Goal: Task Accomplishment & Management: Use online tool/utility

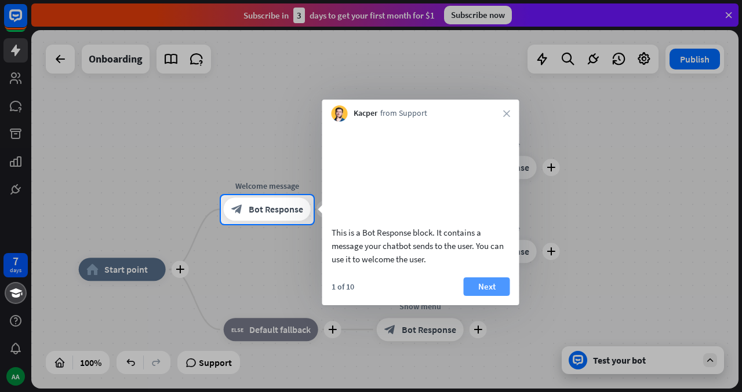
click at [482, 296] on button "Next" at bounding box center [487, 287] width 46 height 19
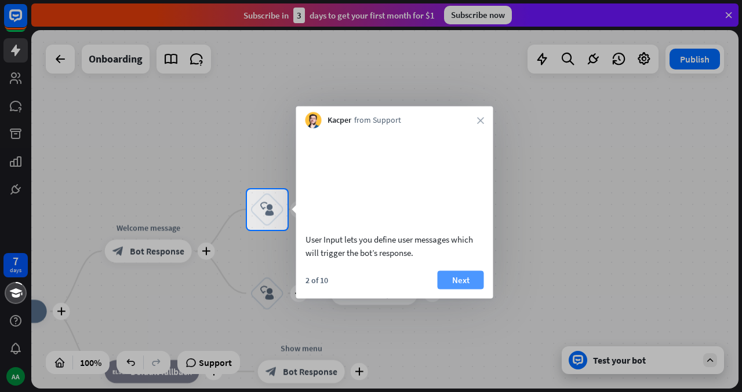
click at [471, 289] on button "Next" at bounding box center [461, 280] width 46 height 19
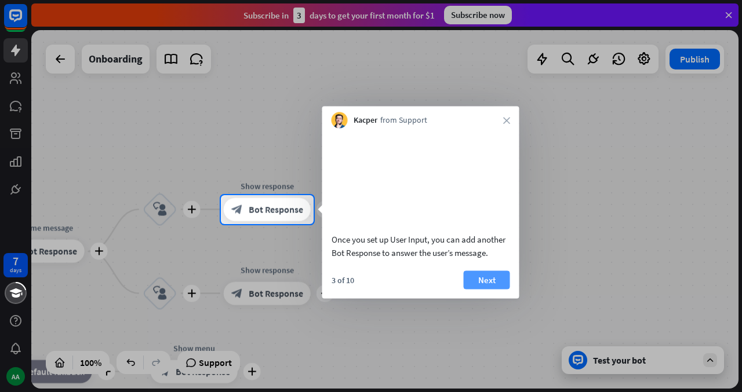
click at [484, 289] on button "Next" at bounding box center [487, 280] width 46 height 19
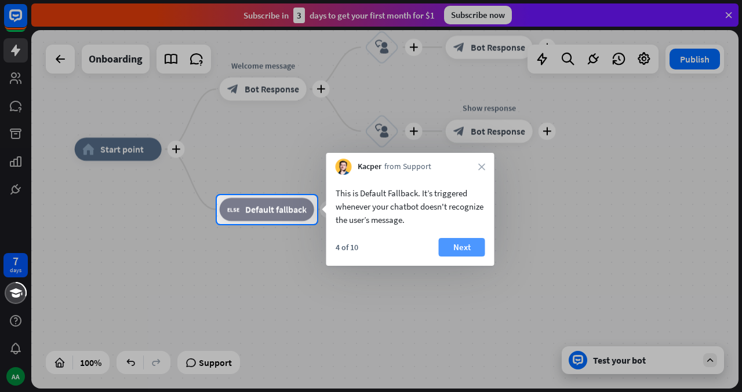
click at [469, 244] on button "Next" at bounding box center [462, 247] width 46 height 19
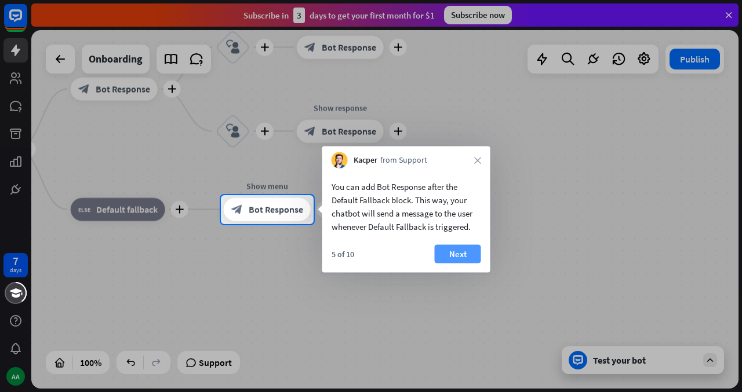
click at [468, 254] on button "Next" at bounding box center [458, 254] width 46 height 19
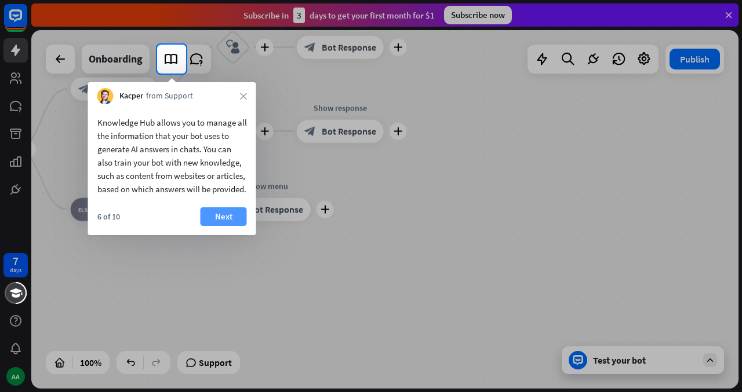
click at [220, 226] on button "Next" at bounding box center [224, 217] width 46 height 19
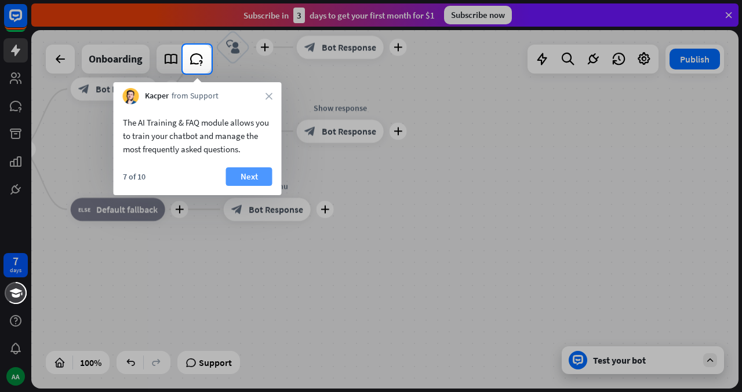
click at [251, 174] on button "Next" at bounding box center [249, 177] width 46 height 19
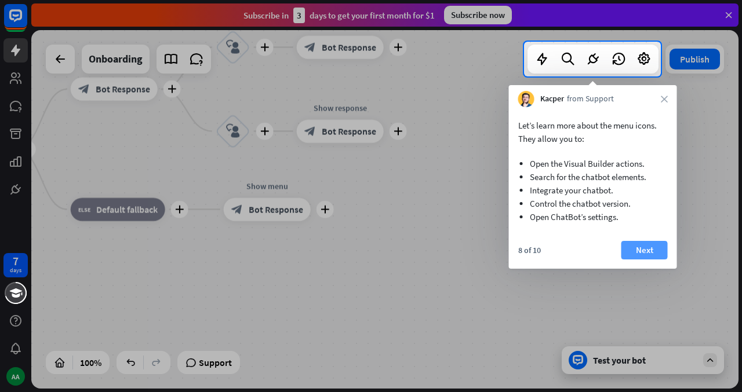
click at [636, 246] on button "Next" at bounding box center [644, 250] width 46 height 19
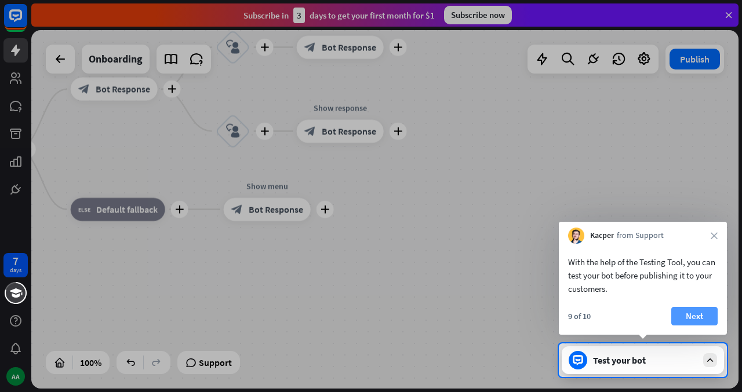
click at [693, 318] on button "Next" at bounding box center [694, 316] width 46 height 19
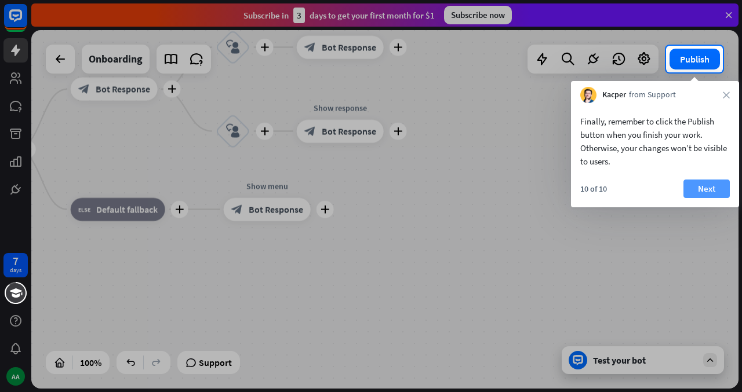
click at [714, 181] on button "Next" at bounding box center [706, 189] width 46 height 19
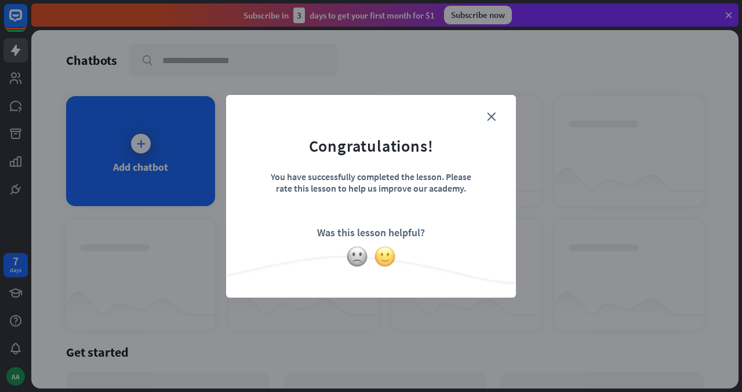
click at [386, 255] on img at bounding box center [385, 257] width 22 height 22
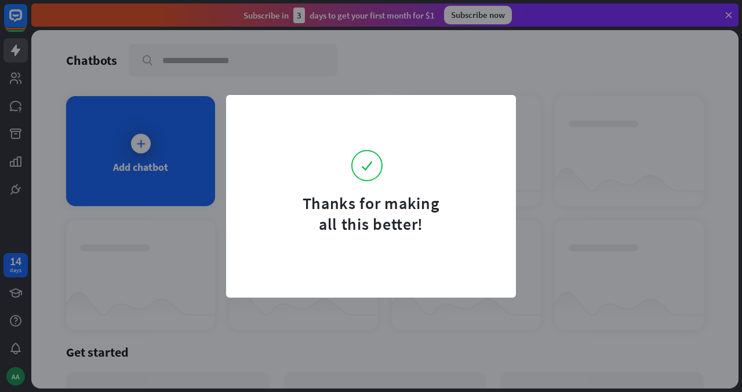
click at [490, 112] on form "Thanks for making all this better!" at bounding box center [371, 172] width 261 height 125
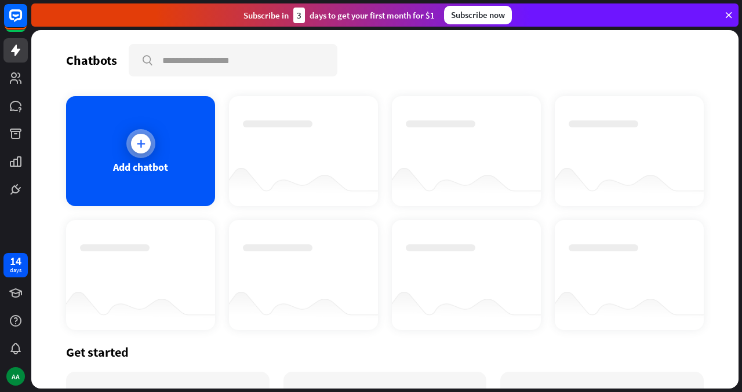
click at [137, 145] on icon at bounding box center [141, 144] width 12 height 12
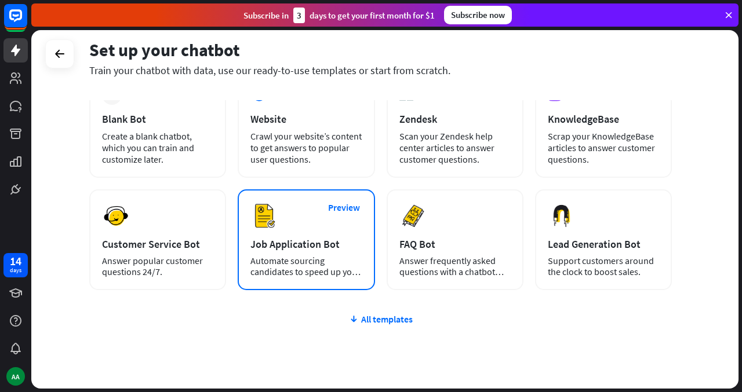
scroll to position [121, 0]
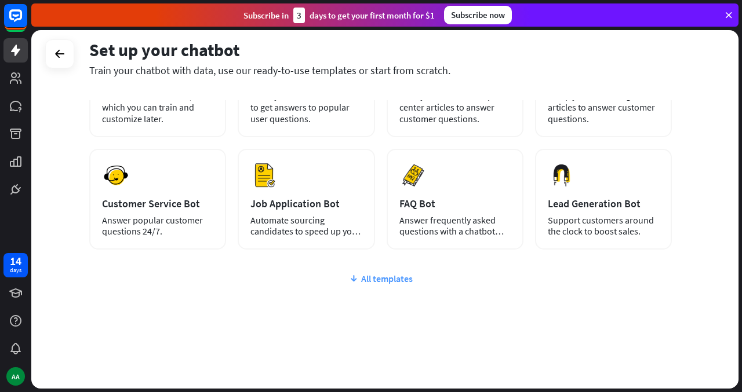
click at [397, 276] on div "All templates" at bounding box center [380, 279] width 583 height 12
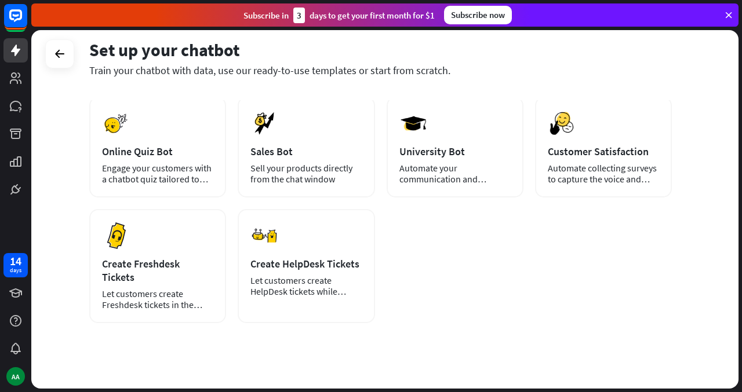
scroll to position [287, 0]
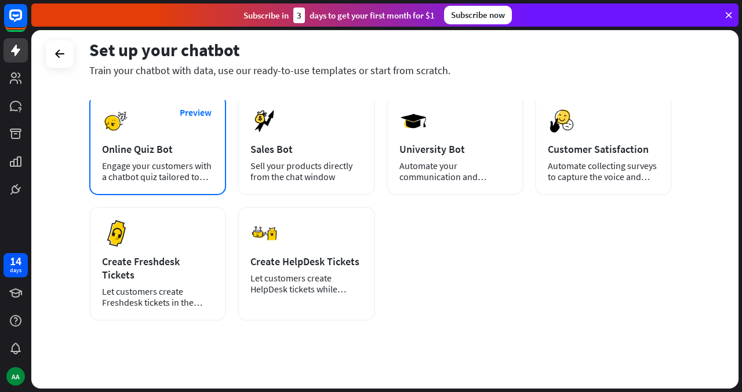
click at [143, 132] on div "Preview Online Quiz Bot Engage your customers with a chatbot quiz tailored to y…" at bounding box center [157, 144] width 137 height 101
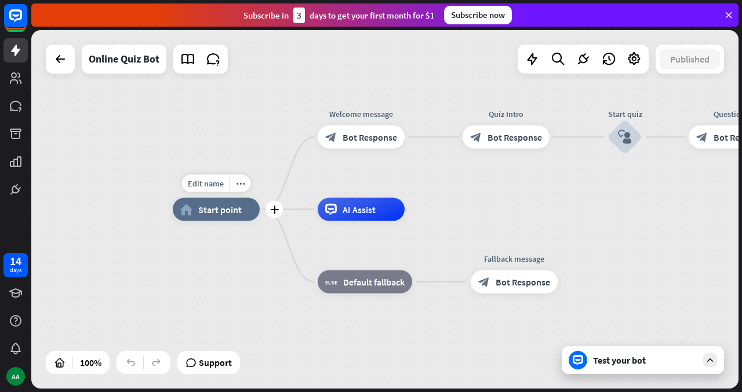
click at [219, 216] on div "home_2 Start point" at bounding box center [216, 209] width 87 height 23
click at [286, 290] on div "home_2 Start point Welcome message block_bot_response Bot Response Quiz Intro b…" at bounding box center [526, 389] width 707 height 359
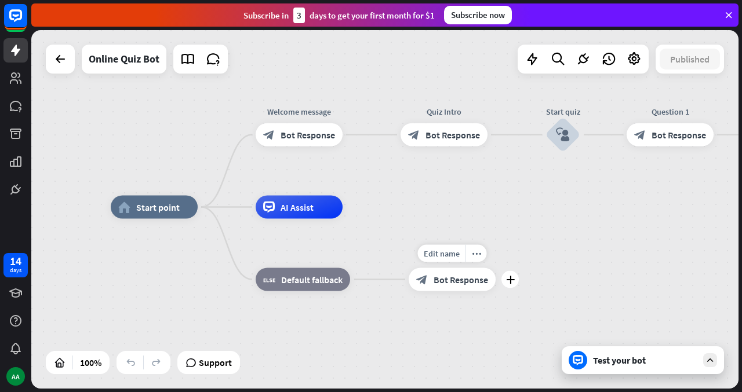
click at [457, 285] on span "Bot Response" at bounding box center [461, 280] width 54 height 12
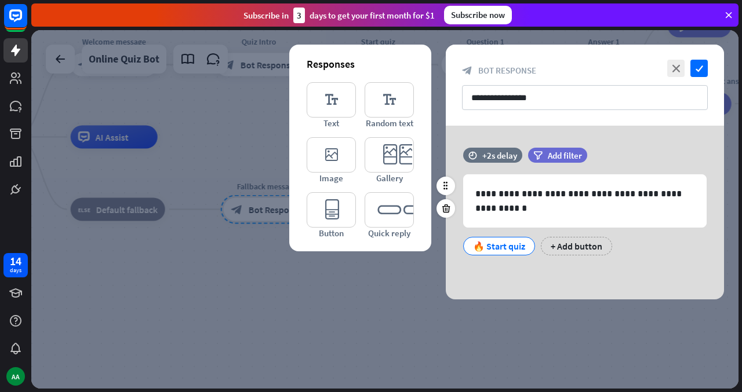
click at [494, 249] on div "🔥 Start quiz" at bounding box center [499, 246] width 52 height 17
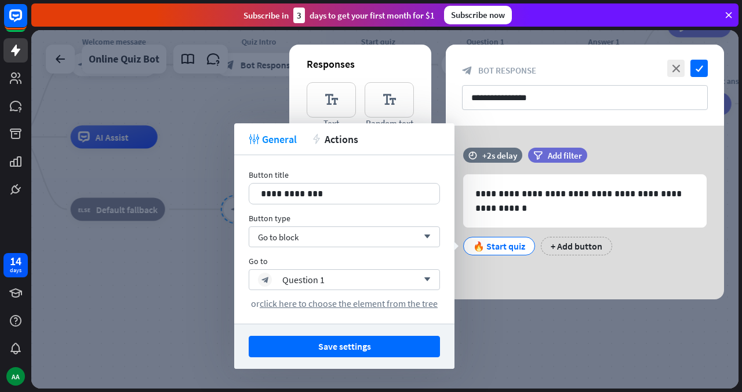
click at [201, 279] on div at bounding box center [384, 209] width 707 height 359
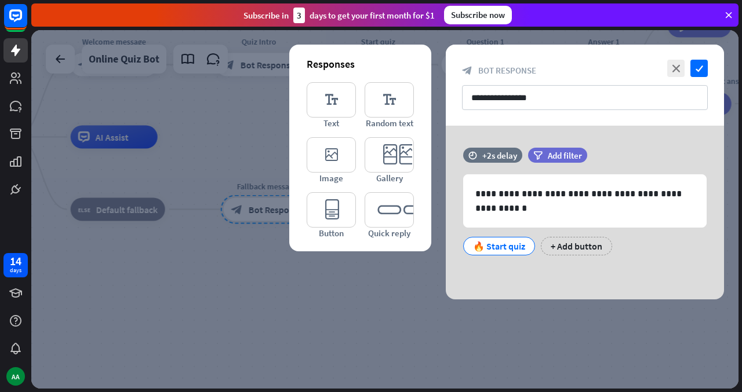
click at [308, 278] on div at bounding box center [384, 209] width 707 height 359
click at [13, 19] on icon at bounding box center [16, 16] width 14 height 14
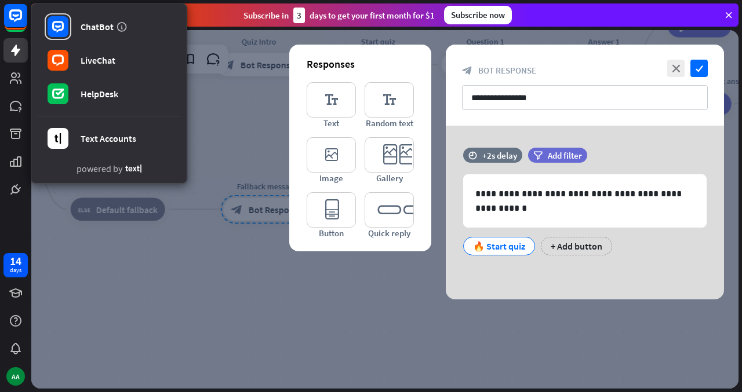
click at [231, 294] on div at bounding box center [384, 209] width 707 height 359
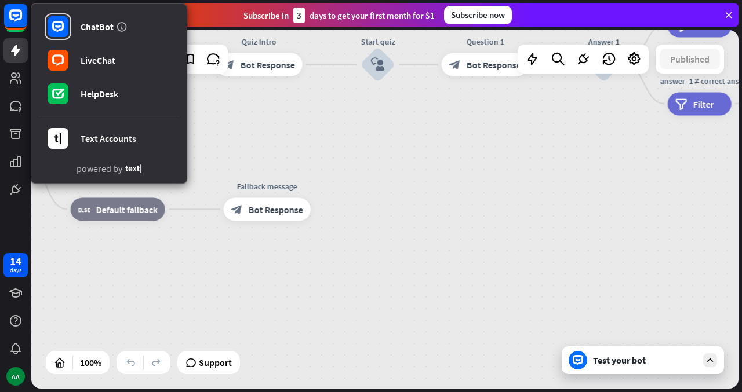
click at [231, 293] on div "home_2 Start point Welcome message block_bot_response Bot Response Quiz Intro b…" at bounding box center [279, 316] width 707 height 359
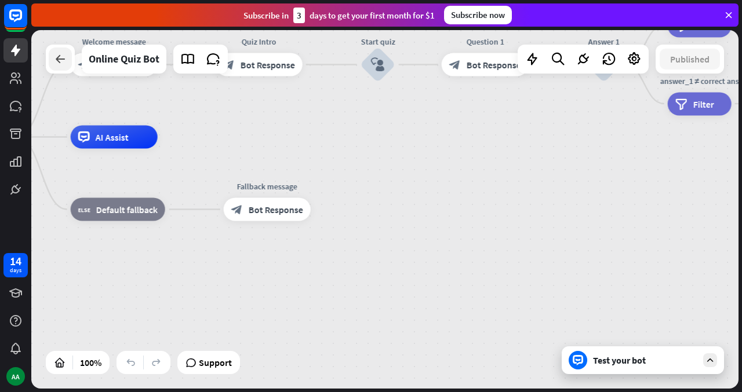
click at [65, 62] on icon at bounding box center [60, 59] width 14 height 14
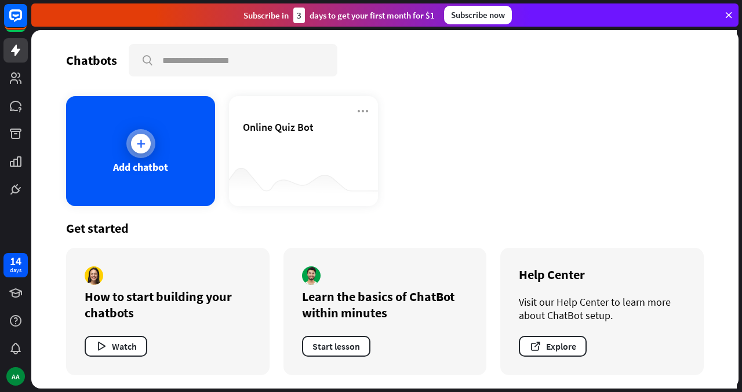
click at [121, 144] on div "Add chatbot" at bounding box center [140, 151] width 149 height 110
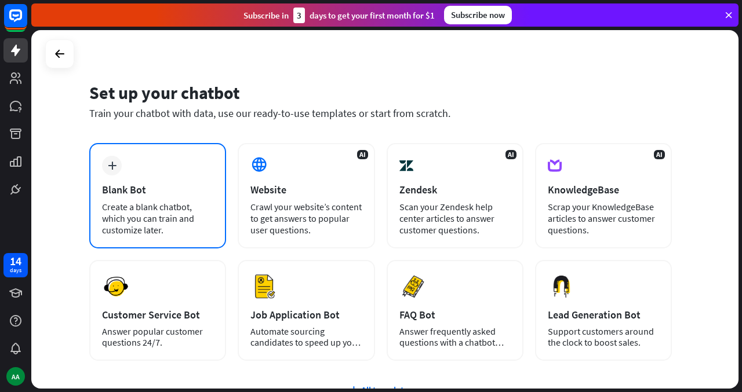
scroll to position [14, 0]
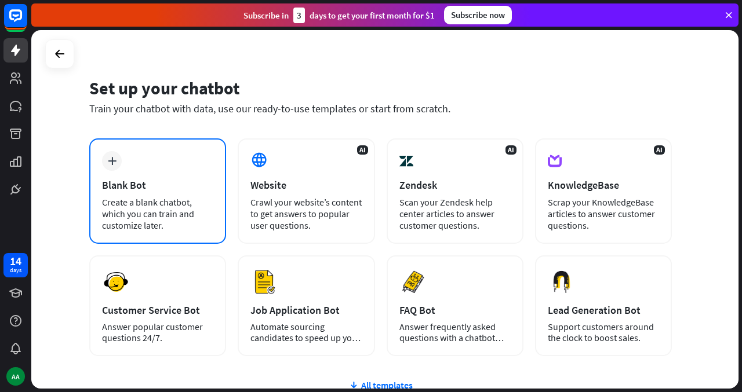
click at [148, 180] on div "Blank Bot" at bounding box center [157, 185] width 111 height 13
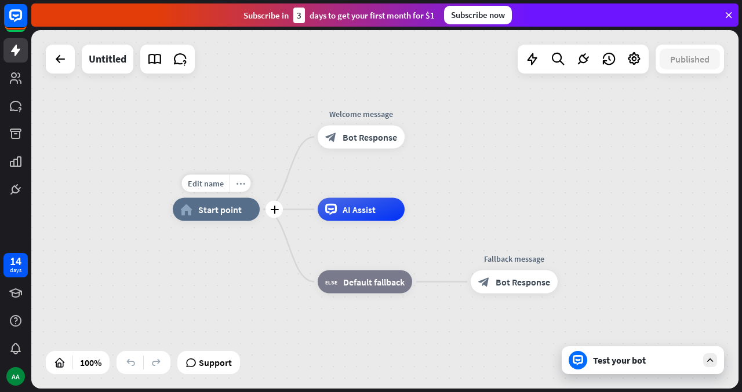
click at [240, 186] on icon "more_horiz" at bounding box center [240, 183] width 9 height 9
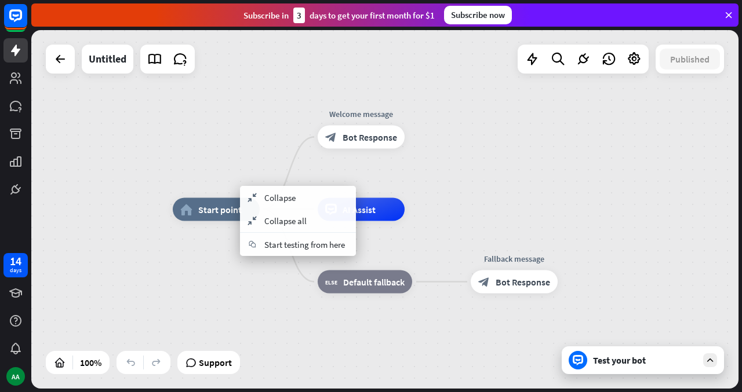
click at [210, 256] on div "home_2 Start point Welcome message block_bot_response Bot Response AI Assist bl…" at bounding box center [526, 389] width 707 height 359
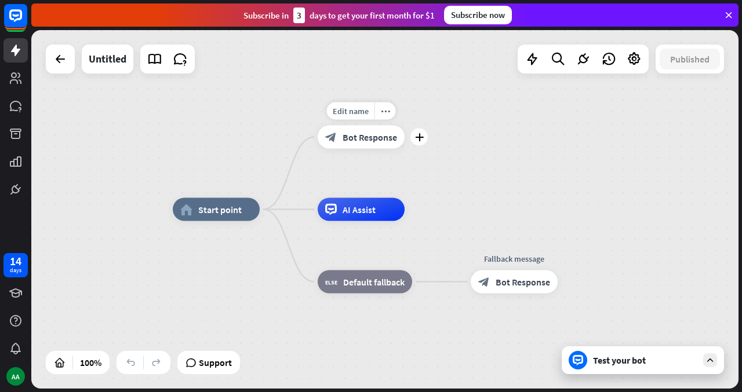
click at [383, 138] on span "Bot Response" at bounding box center [370, 138] width 54 height 12
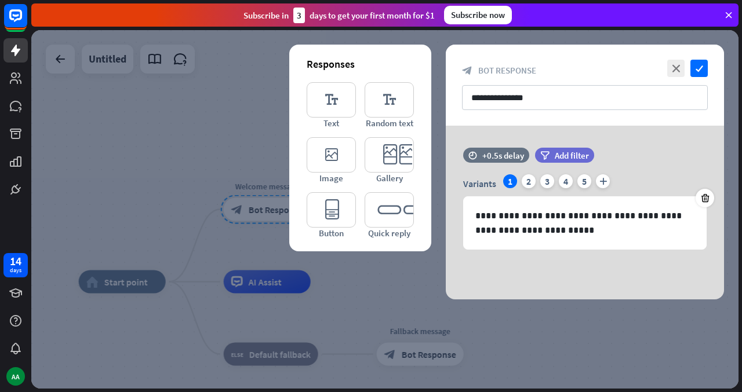
click at [233, 141] on div at bounding box center [384, 209] width 707 height 359
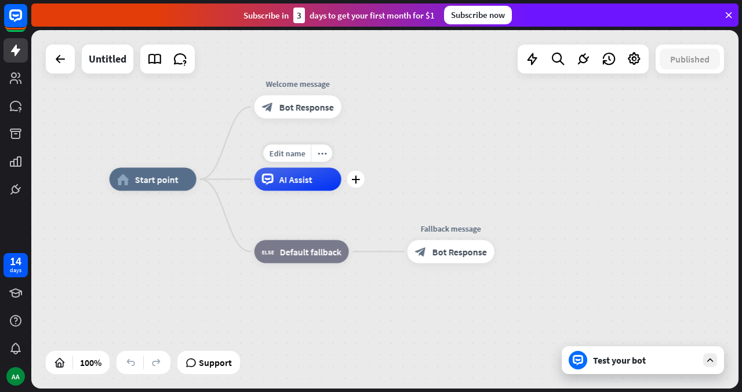
click at [301, 184] on span "AI Assist" at bounding box center [295, 180] width 33 height 12
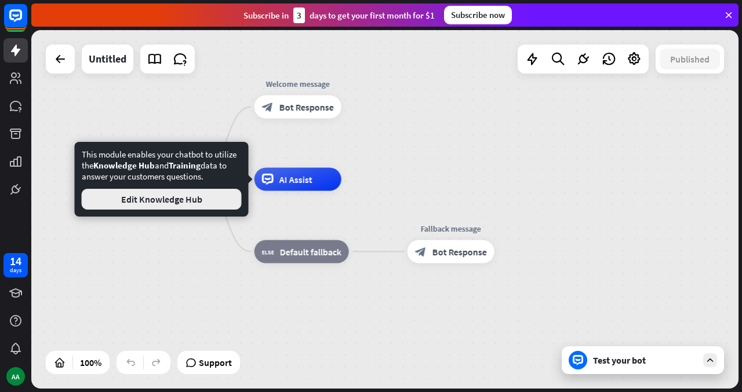
click at [203, 204] on button "Edit Knowledge Hub" at bounding box center [162, 199] width 160 height 21
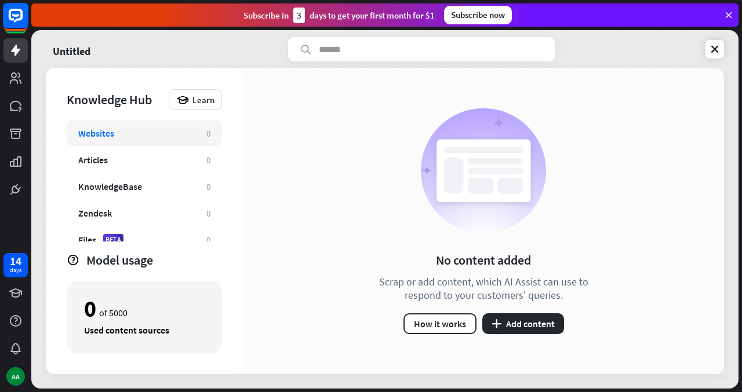
click at [17, 17] on rect at bounding box center [16, 16] width 26 height 26
